Goal: Information Seeking & Learning: Understand process/instructions

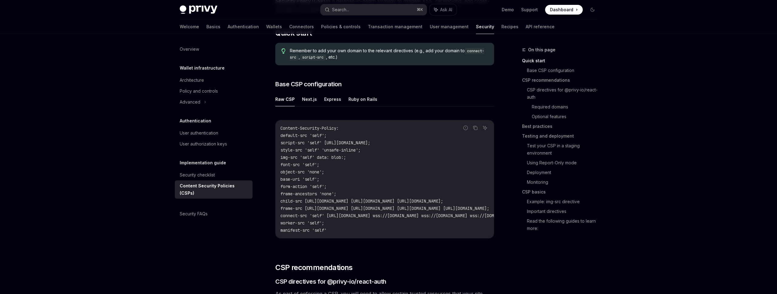
scroll to position [122, 0]
click at [309, 99] on button "Next.js" at bounding box center [309, 98] width 15 height 14
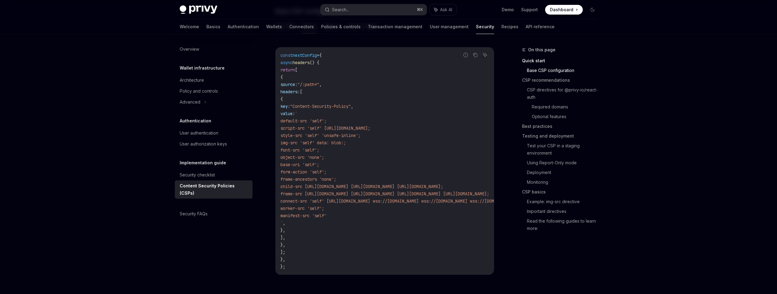
click at [363, 129] on span "script-src 'self' [URL][DOMAIN_NAME];" at bounding box center [325, 127] width 90 height 5
drag, startPoint x: 362, startPoint y: 128, endPoint x: 446, endPoint y: 128, distance: 83.5
click at [370, 128] on span "script-src 'self' [URL][DOMAIN_NAME];" at bounding box center [325, 127] width 90 height 5
copy span "[URL][DOMAIN_NAME]"
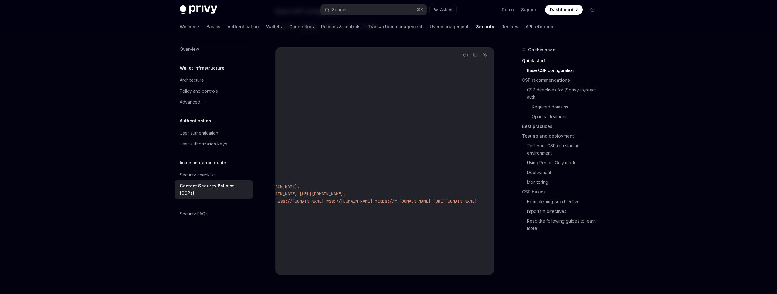
scroll to position [0, 329]
drag, startPoint x: 335, startPoint y: 202, endPoint x: 477, endPoint y: 201, distance: 142.0
click at [477, 201] on span "connect-src 'self' [URL][DOMAIN_NAME] wss://[DOMAIN_NAME] wss://[DOMAIN_NAME] w…" at bounding box center [308, 200] width 342 height 5
copy span "[URL][DOMAIN_NAME] wss://[DOMAIN_NAME] wss://[DOMAIN_NAME] wss://[DOMAIN_NAME] …"
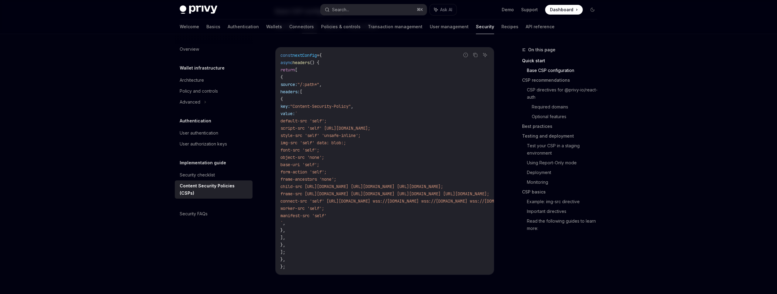
drag, startPoint x: 317, startPoint y: 143, endPoint x: 389, endPoint y: 144, distance: 72.8
click at [389, 144] on code "const nextConfig = { async headers () { return [ { source: "/:path*" , headers:…" at bounding box center [458, 161] width 357 height 219
copy span "img-src 'self' data: blob:;"
click at [333, 176] on span "frame-ancestors 'none';" at bounding box center [308, 178] width 56 height 5
drag, startPoint x: 316, startPoint y: 172, endPoint x: 378, endPoint y: 172, distance: 61.9
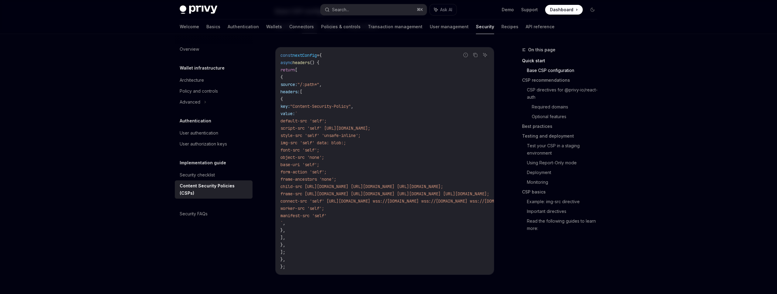
click at [378, 172] on code "const nextConfig = { async headers () { return [ { source: "/:path*" , headers:…" at bounding box center [458, 161] width 357 height 219
copy span "form-action 'self';"
drag, startPoint x: 317, startPoint y: 181, endPoint x: 388, endPoint y: 180, distance: 71.0
click at [388, 180] on code "const nextConfig = { async headers () { return [ { source: "/:path*" , headers:…" at bounding box center [458, 161] width 357 height 219
copy span "frame-ancestors 'none';"
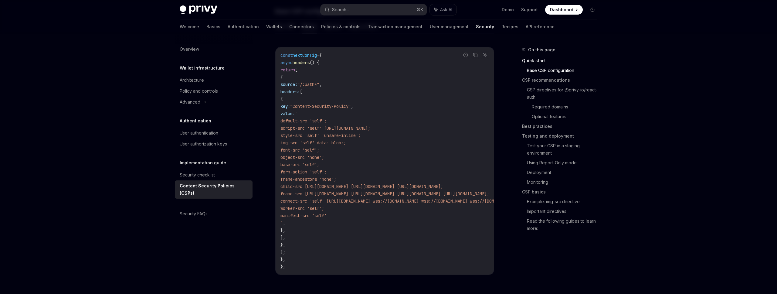
click at [340, 189] on code "const nextConfig = { async headers () { return [ { source: "/:path*" , headers:…" at bounding box center [458, 161] width 357 height 219
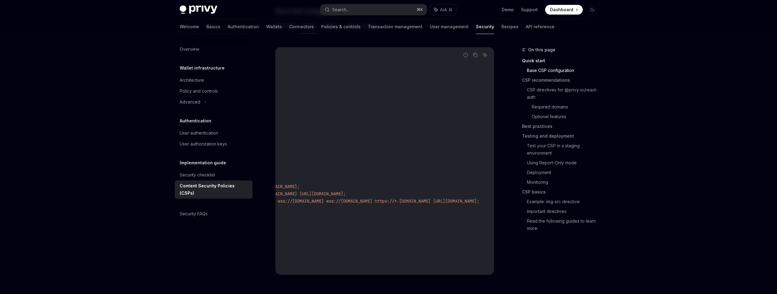
scroll to position [0, 271]
drag, startPoint x: 316, startPoint y: 187, endPoint x: 326, endPoint y: 188, distance: 10.2
click at [326, 188] on code "const nextConfig = { async headers () { return [ { source: "/:path*" , headers:…" at bounding box center [315, 161] width 357 height 219
copy span "child-src [URL][DOMAIN_NAME] [URL][DOMAIN_NAME] [URL][DOMAIN_NAME];"
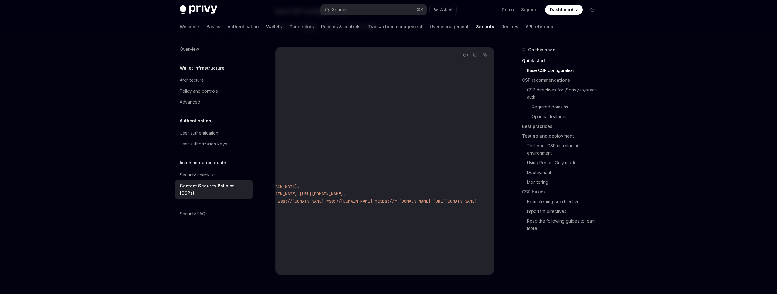
drag, startPoint x: 317, startPoint y: 194, endPoint x: 396, endPoint y: 193, distance: 79.8
click at [396, 193] on code "const nextConfig = { async headers () { return [ { source: "/:path*" , headers:…" at bounding box center [315, 161] width 357 height 219
copy span "frame-src [URL][DOMAIN_NAME] [URL][DOMAIN_NAME] [URL][DOMAIN_NAME] [URL][DOMAIN…"
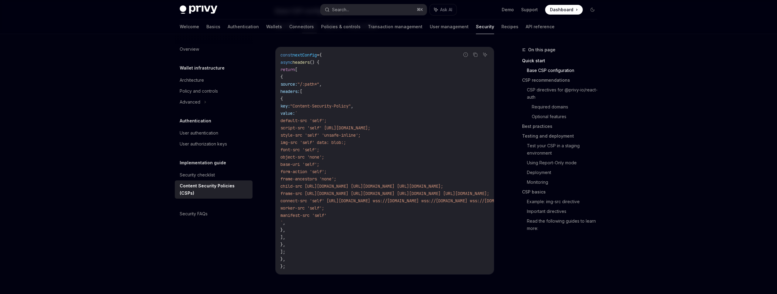
drag, startPoint x: 316, startPoint y: 208, endPoint x: 363, endPoint y: 212, distance: 46.6
click at [363, 212] on code "const nextConfig = { async headers () { return [ { source: "/:path*" , headers:…" at bounding box center [458, 160] width 357 height 219
click at [365, 214] on code "const nextConfig = { async headers () { return [ { source: "/:path*" , headers:…" at bounding box center [458, 160] width 357 height 219
drag, startPoint x: 365, startPoint y: 215, endPoint x: 317, endPoint y: 210, distance: 49.1
click at [317, 210] on code "const nextConfig = { async headers () { return [ { source: "/:path*" , headers:…" at bounding box center [458, 160] width 357 height 219
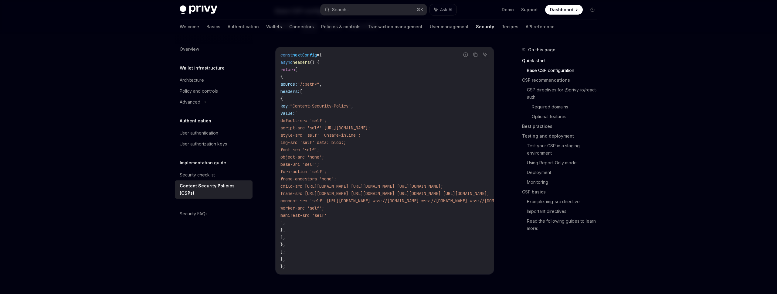
click at [366, 215] on code "const nextConfig = { async headers () { return [ { source: "/:path*" , headers:…" at bounding box center [458, 160] width 357 height 219
drag, startPoint x: 371, startPoint y: 215, endPoint x: 278, endPoint y: 209, distance: 93.3
click at [278, 209] on div "const nextConfig = { async headers () { return [ { source: "/:path*" , headers:…" at bounding box center [385, 160] width 218 height 227
copy code "worker-[PERSON_NAME] 'self'; manifest-src 'self'"
click at [377, 218] on code "const nextConfig = { async headers () { return [ { source: "/:path*" , headers:…" at bounding box center [458, 160] width 357 height 219
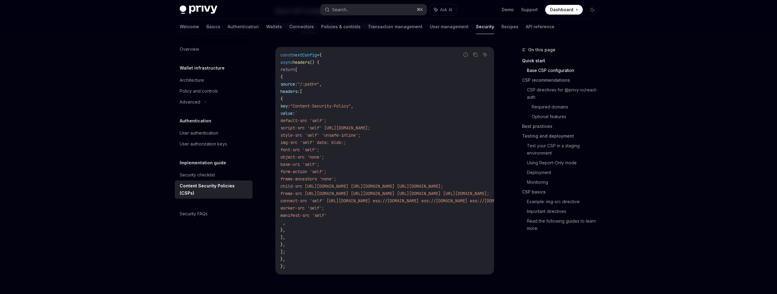
click at [366, 215] on code "const nextConfig = { async headers () { return [ { source: "/:path*" , headers:…" at bounding box center [458, 160] width 357 height 219
drag, startPoint x: 374, startPoint y: 214, endPoint x: 267, endPoint y: 209, distance: 106.9
click at [369, 215] on code "const nextConfig = { async headers () { return [ { source: "/:path*" , headers:…" at bounding box center [458, 160] width 357 height 219
drag, startPoint x: 370, startPoint y: 213, endPoint x: 315, endPoint y: 208, distance: 55.1
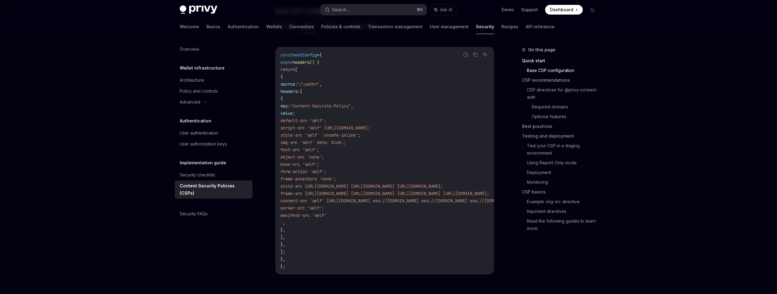
click at [315, 208] on code "const nextConfig = { async headers () { return [ { source: "/:path*" , headers:…" at bounding box center [458, 160] width 357 height 219
copy code "worker-[PERSON_NAME] 'self'; manifest-src 'self'"
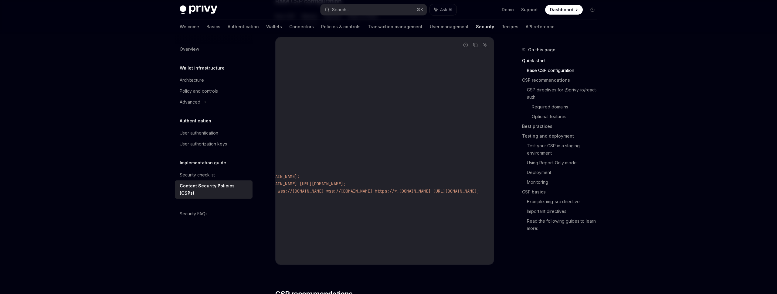
scroll to position [0, 329]
type textarea "*"
